Goal: Information Seeking & Learning: Learn about a topic

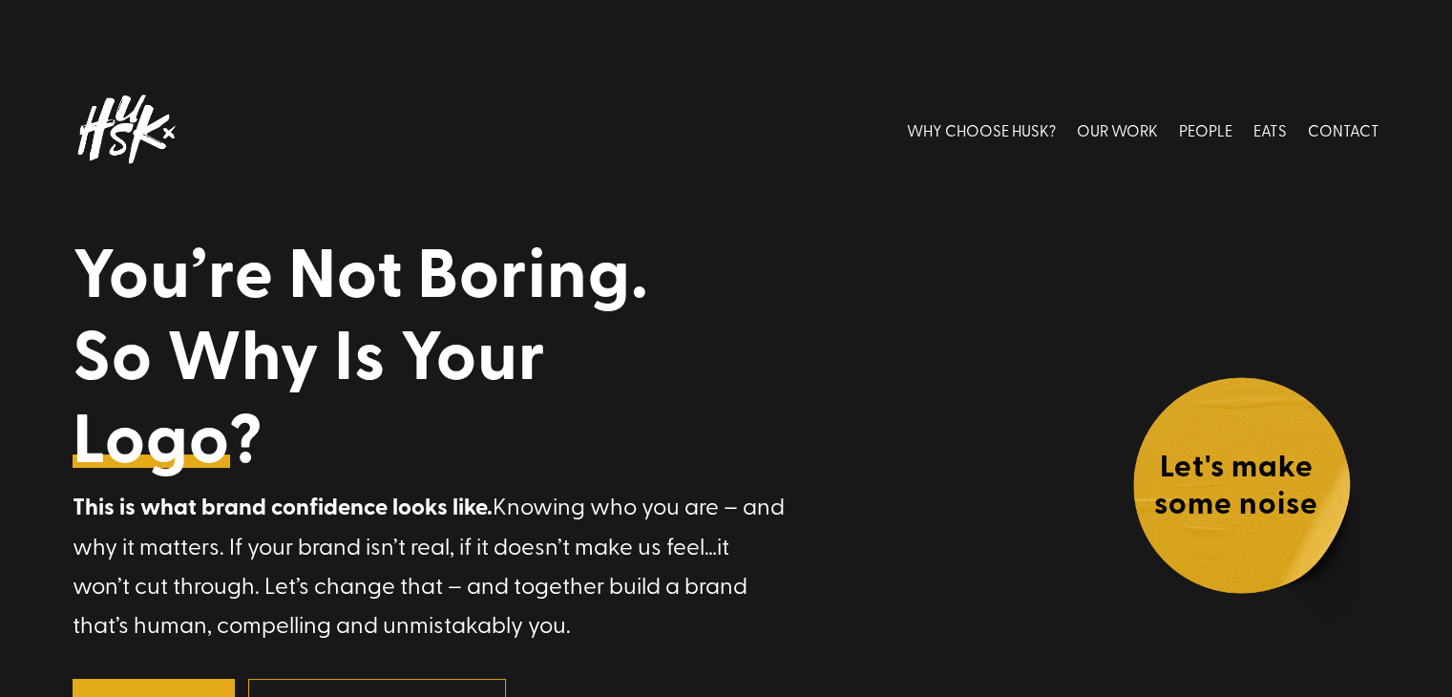
drag, startPoint x: 859, startPoint y: 345, endPoint x: 859, endPoint y: -60, distance: 404.9
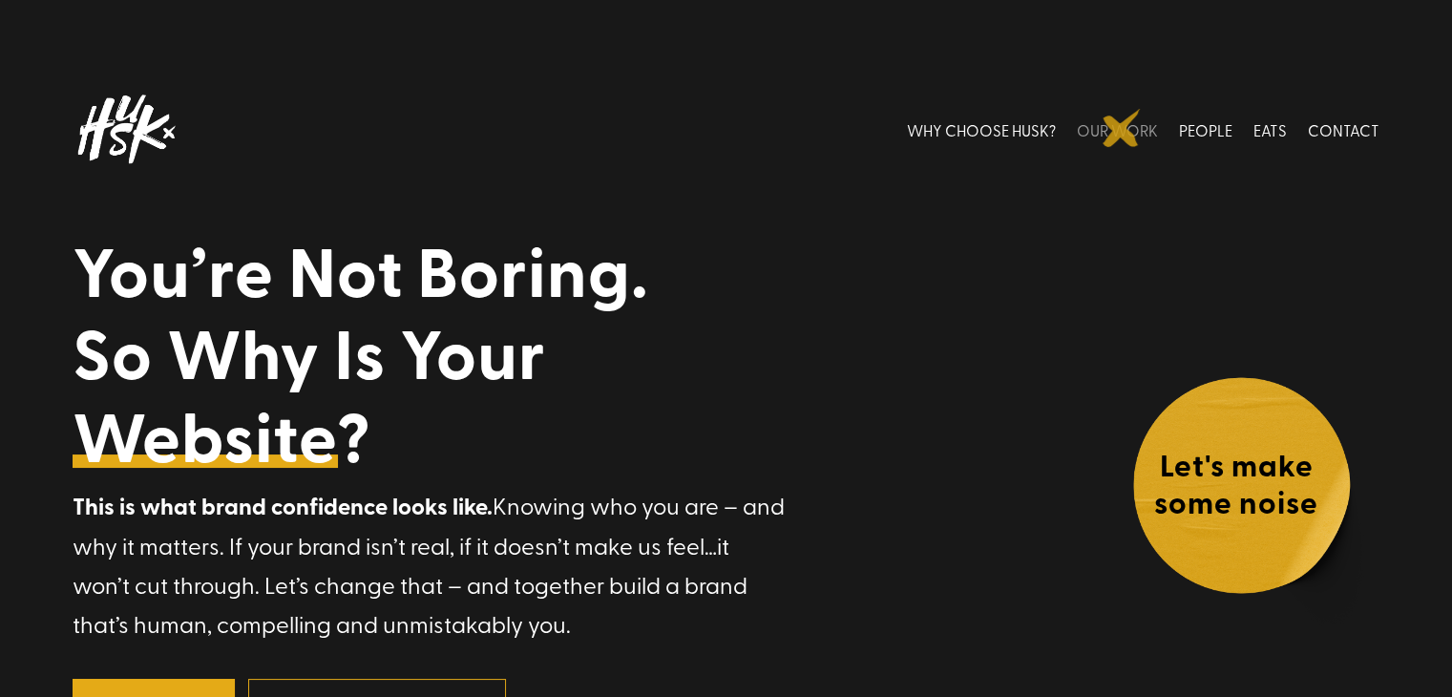
click at [1122, 128] on link "OUR WORK" at bounding box center [1117, 129] width 81 height 85
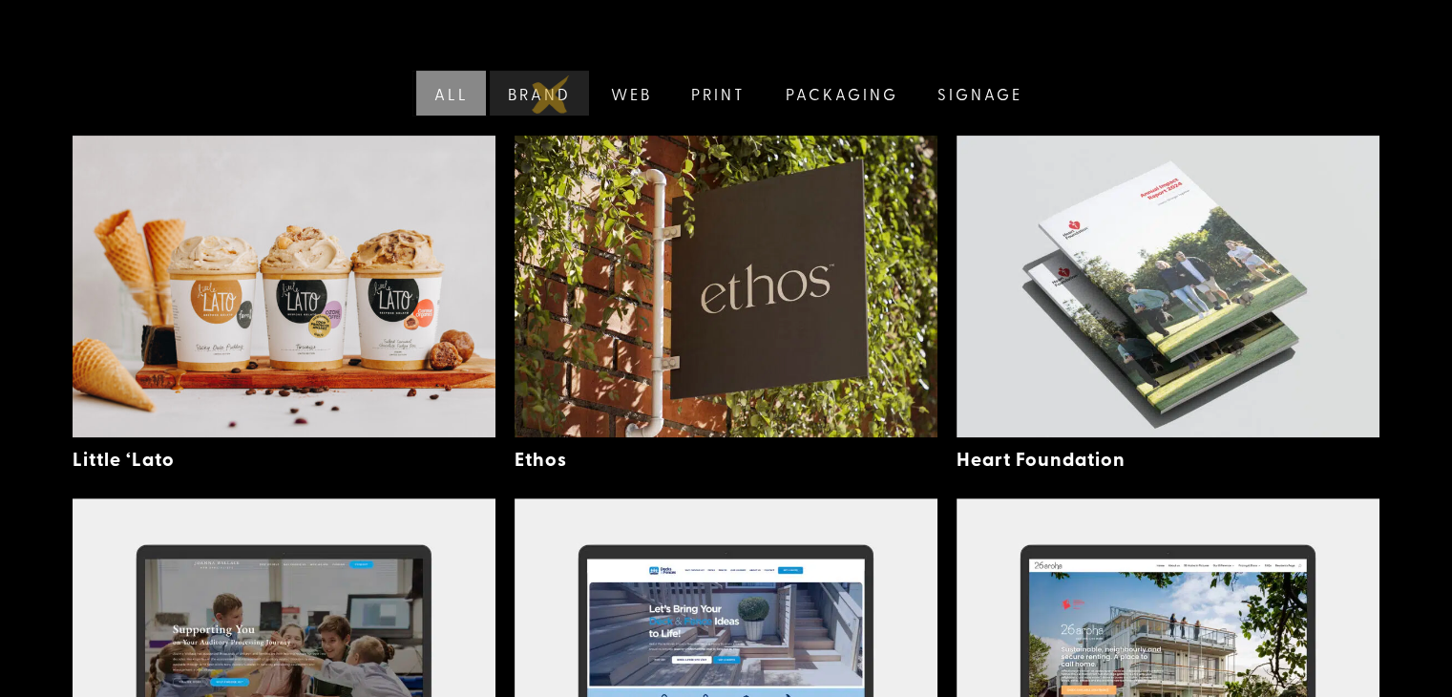
click at [551, 95] on link "Brand" at bounding box center [537, 93] width 103 height 45
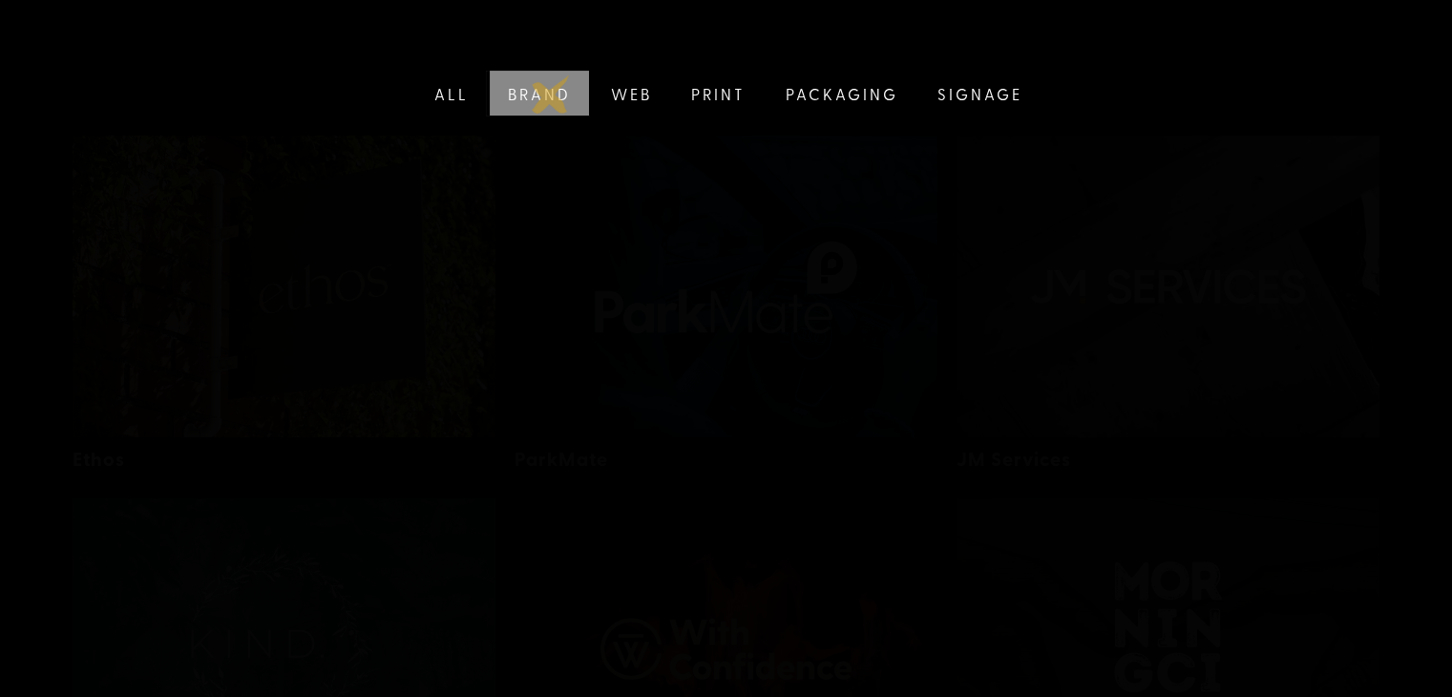
scroll to position [397, 0]
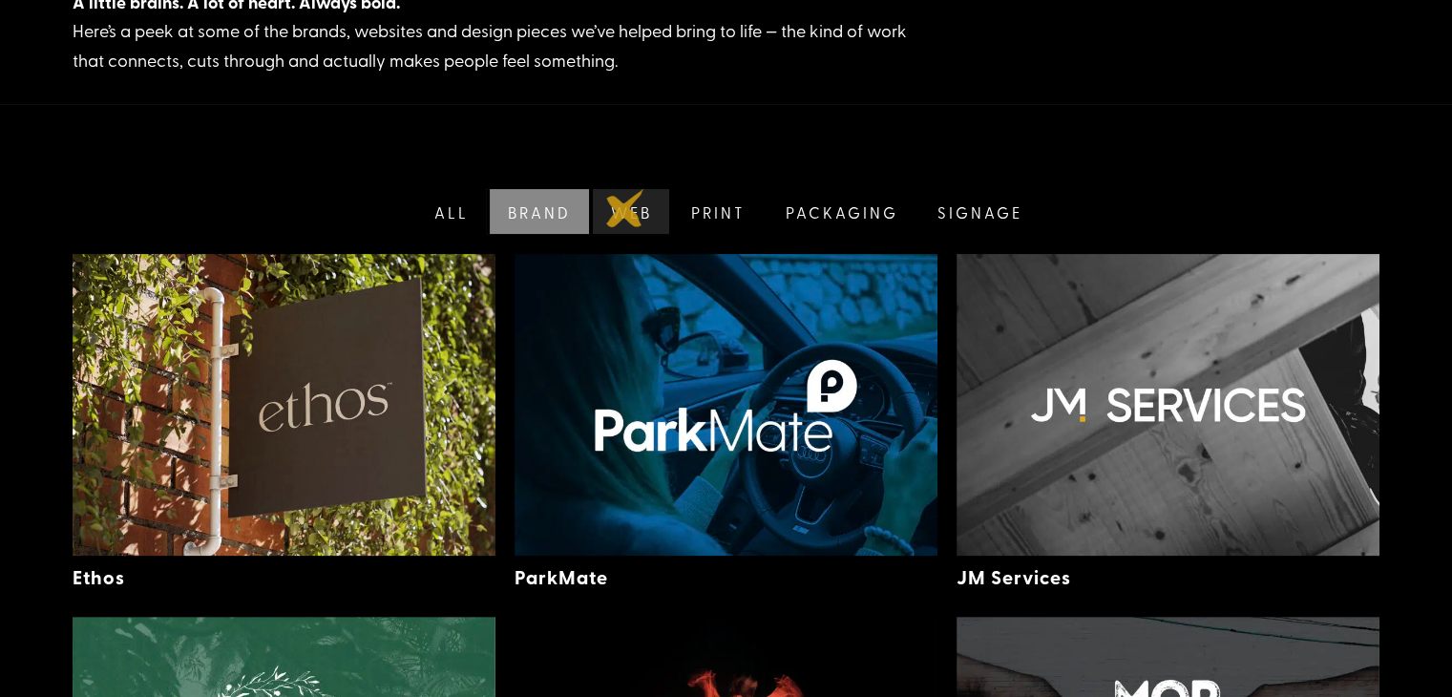
click at [625, 208] on link "Web" at bounding box center [629, 211] width 81 height 45
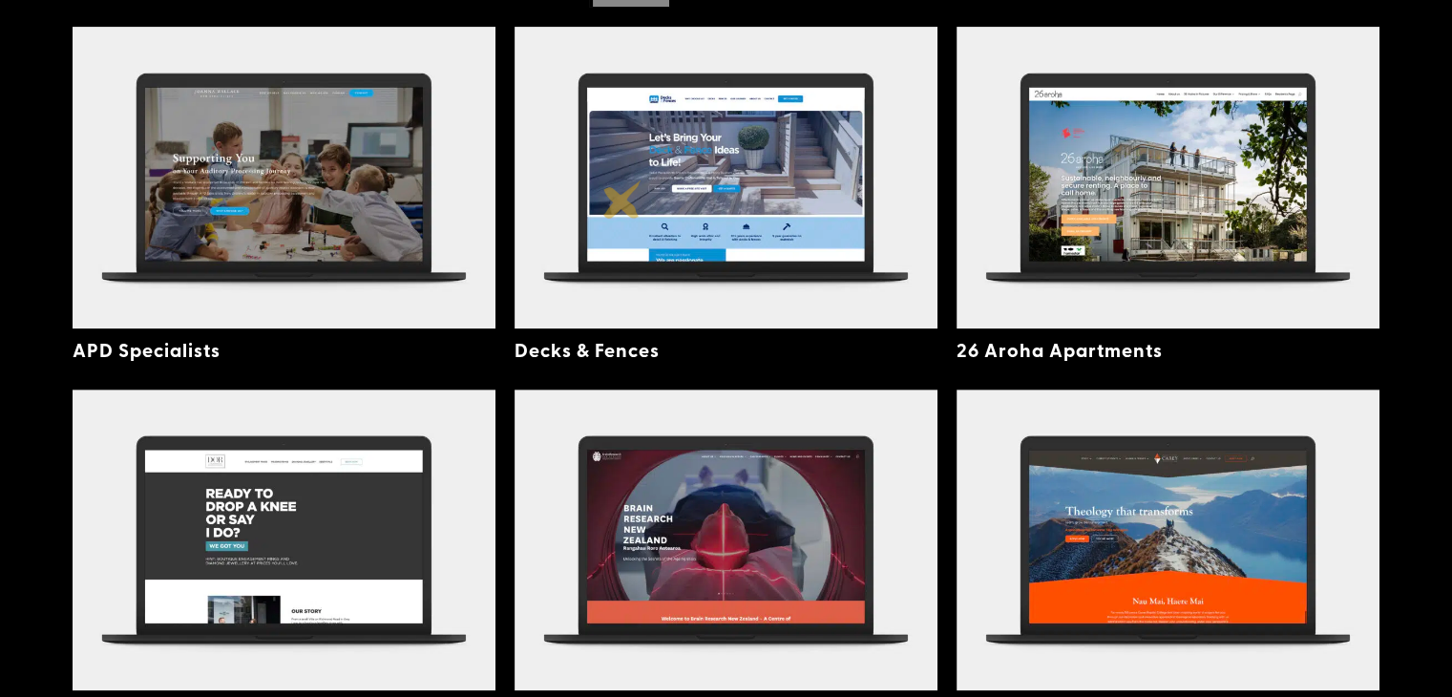
scroll to position [627, 0]
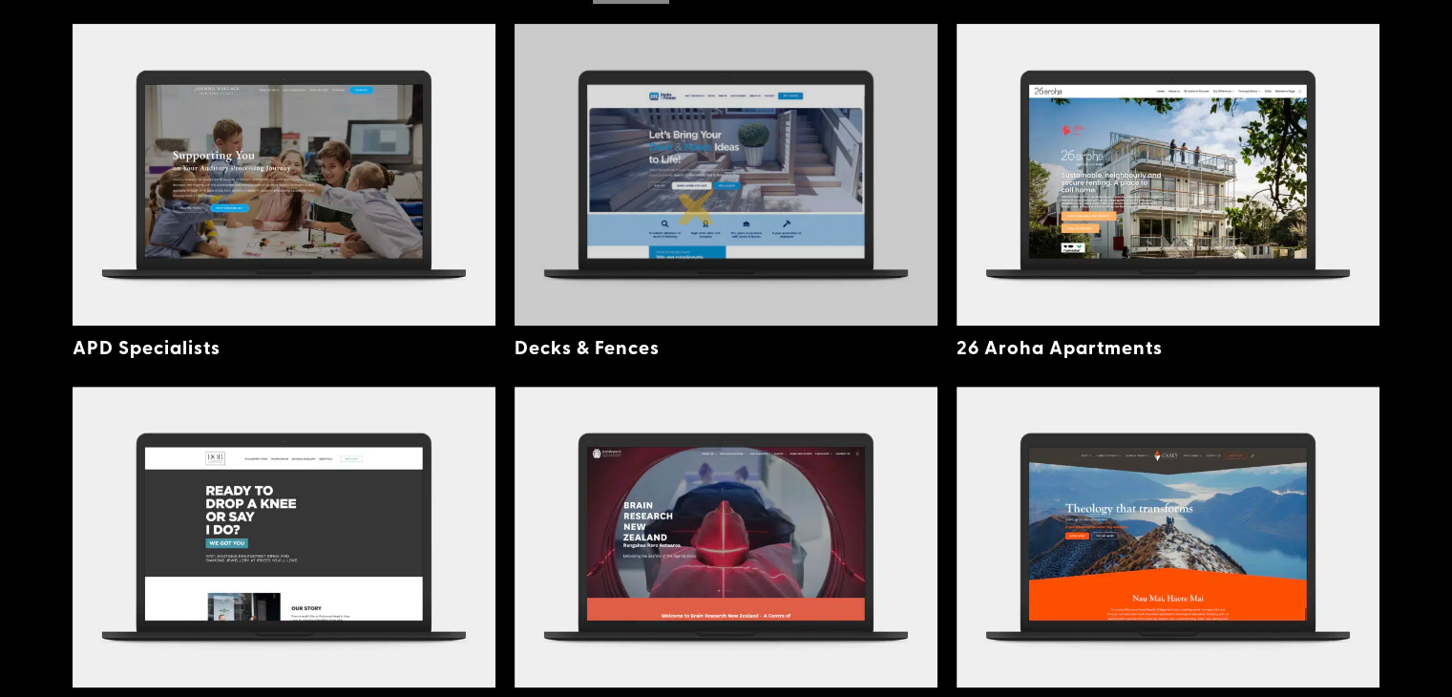
click at [697, 206] on img at bounding box center [726, 174] width 423 height 301
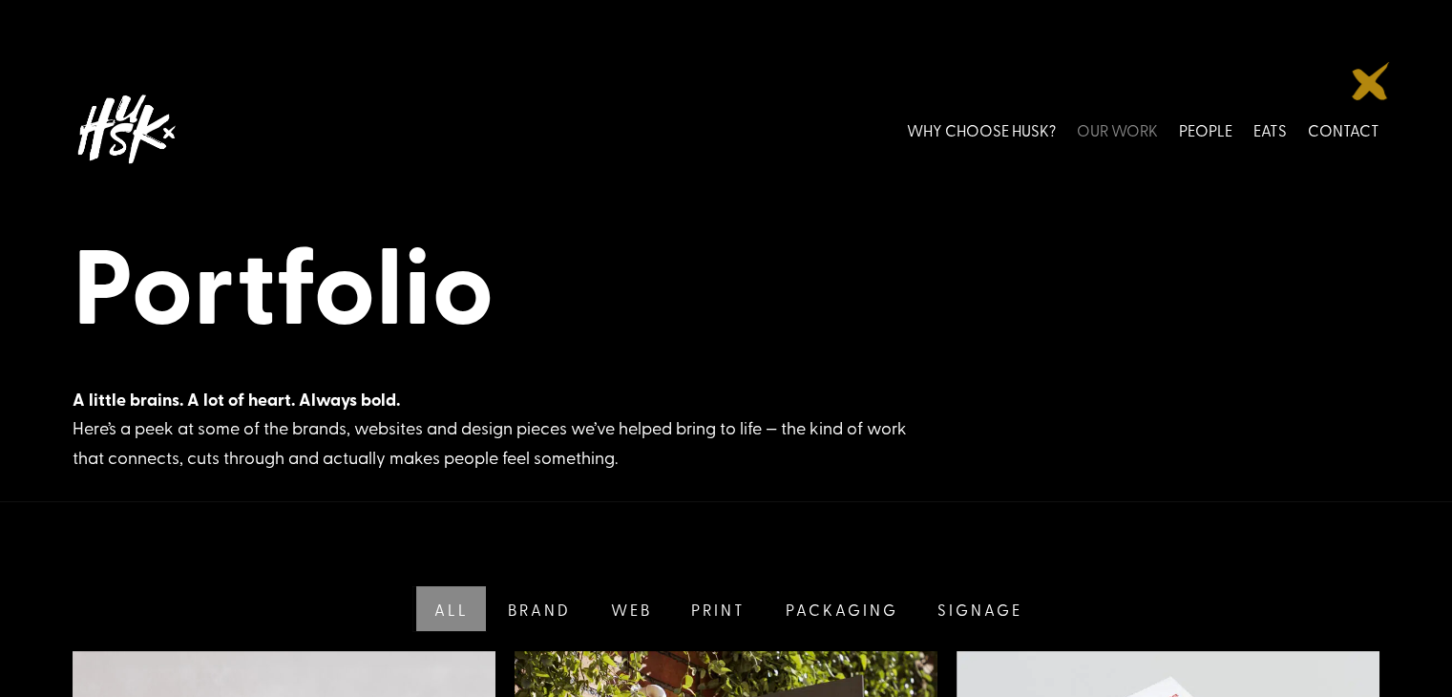
drag, startPoint x: 1421, startPoint y: 330, endPoint x: 1371, endPoint y: 81, distance: 254.1
drag, startPoint x: 235, startPoint y: 217, endPoint x: 241, endPoint y: -45, distance: 261.7
click at [136, 105] on img at bounding box center [125, 129] width 105 height 85
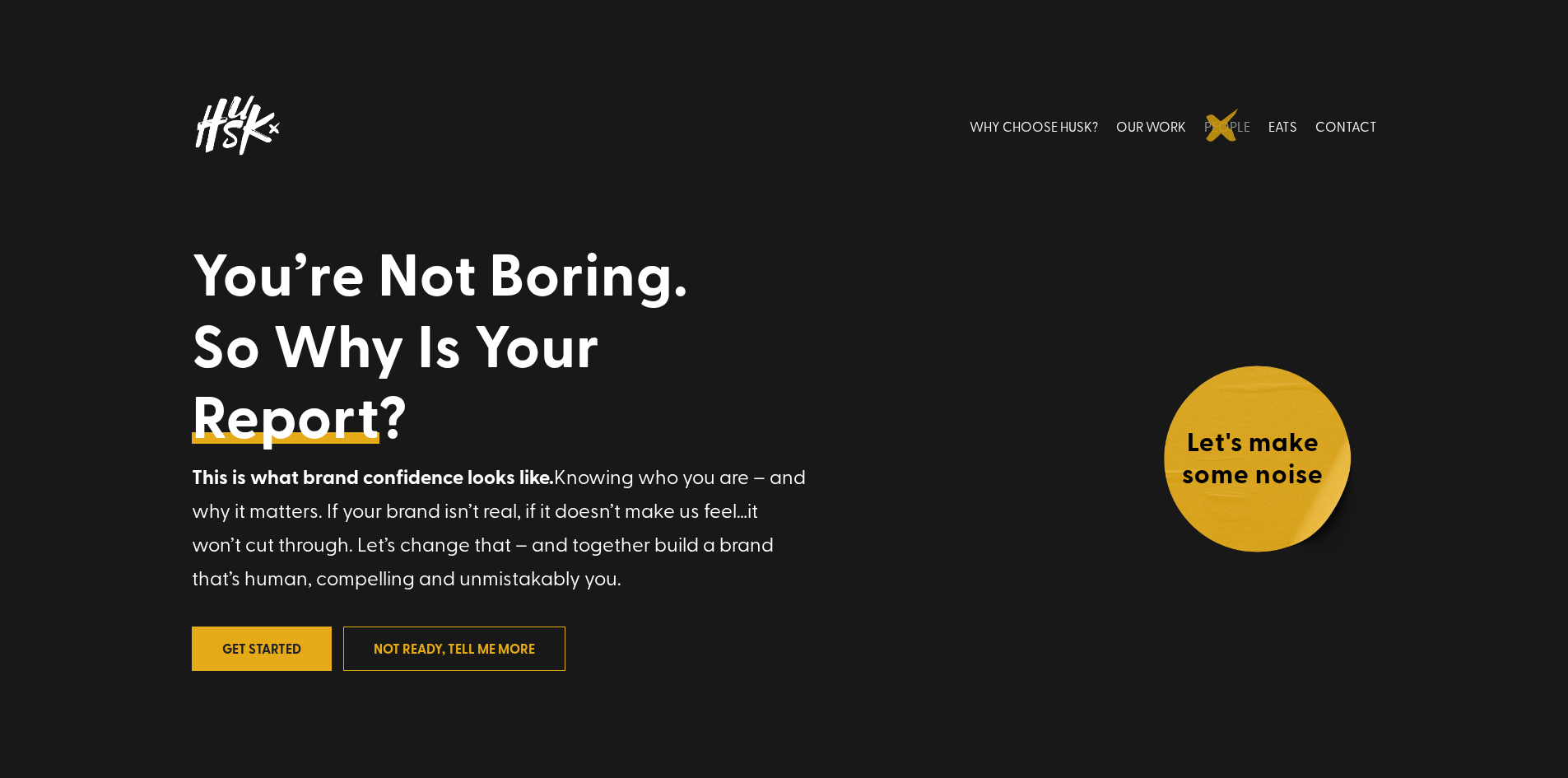
drag, startPoint x: 1222, startPoint y: 125, endPoint x: 1222, endPoint y: 140, distance: 15.0
click at [1222, 125] on link "PEOPLE" at bounding box center [1227, 125] width 46 height 73
